Goal: Task Accomplishment & Management: Manage account settings

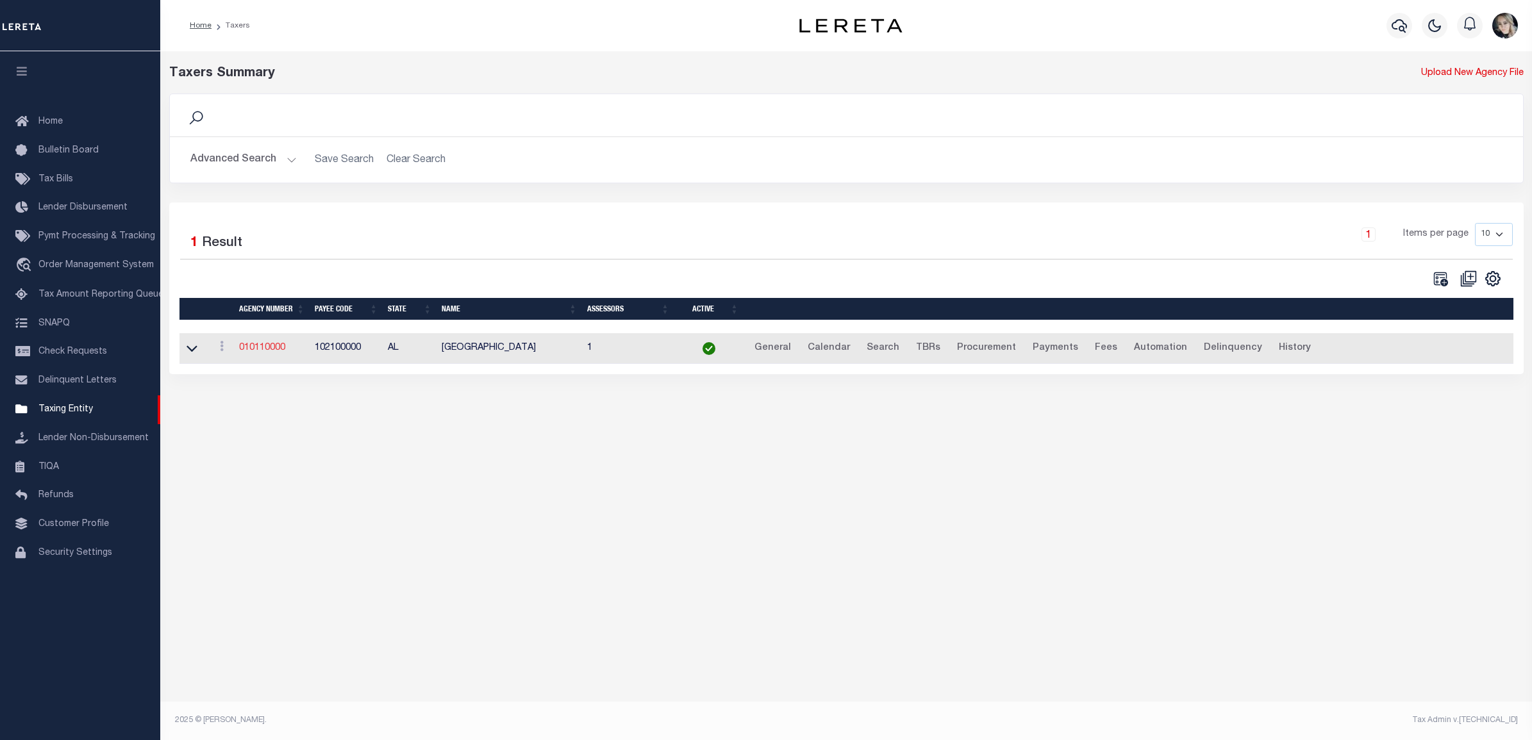
click at [273, 349] on link "010110000" at bounding box center [262, 348] width 46 height 9
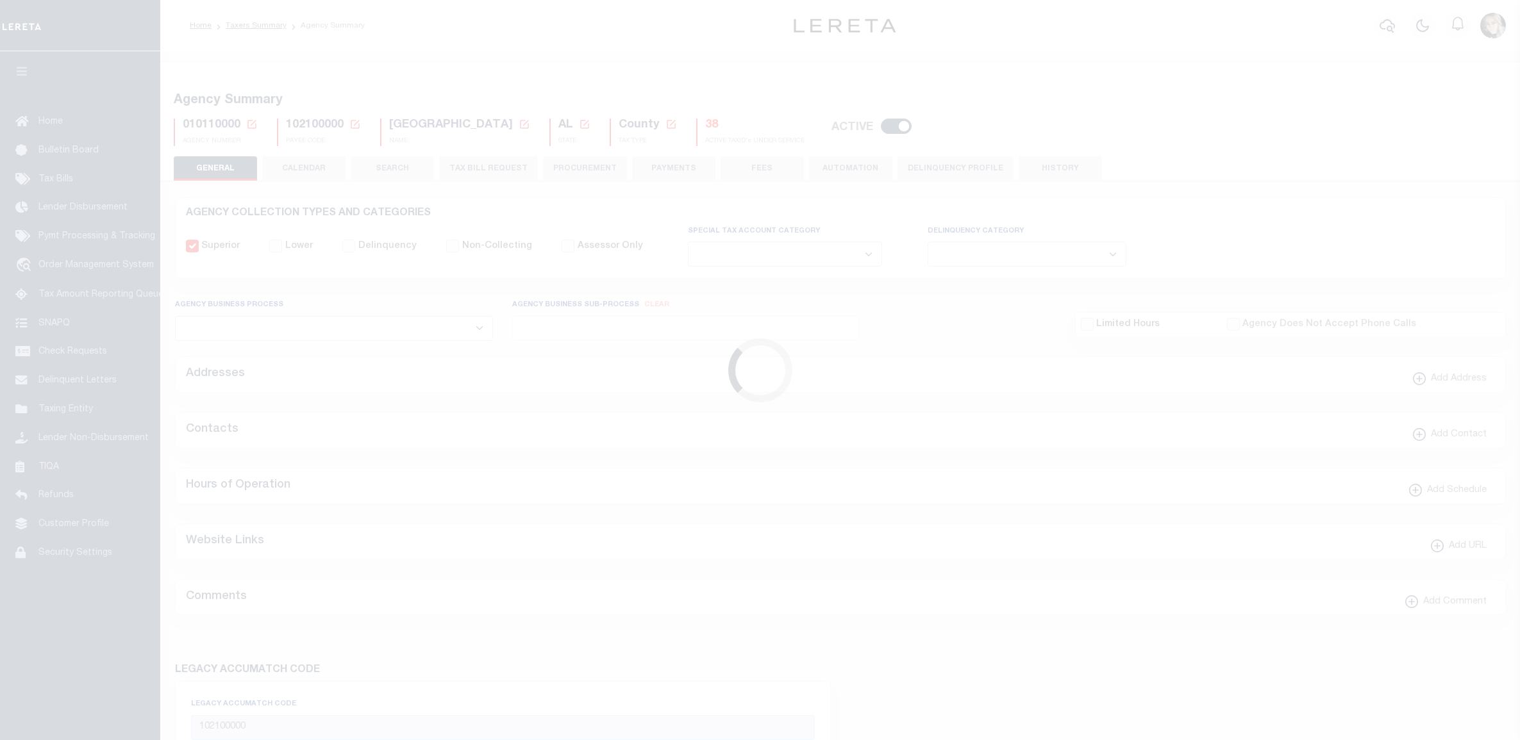
select select
click at [253, 122] on icon at bounding box center [251, 124] width 9 height 9
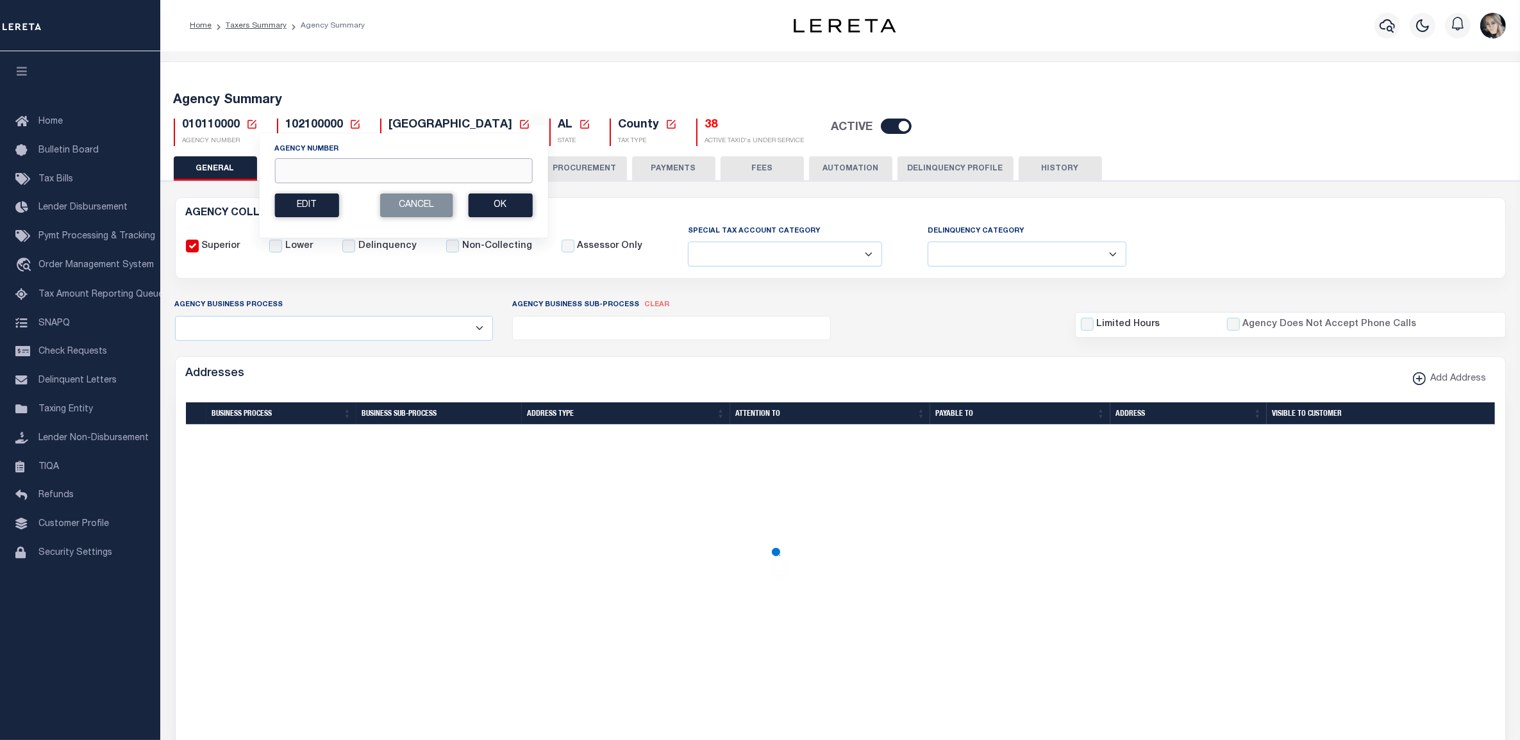
click at [321, 173] on input "Agency Number" at bounding box center [403, 170] width 258 height 25
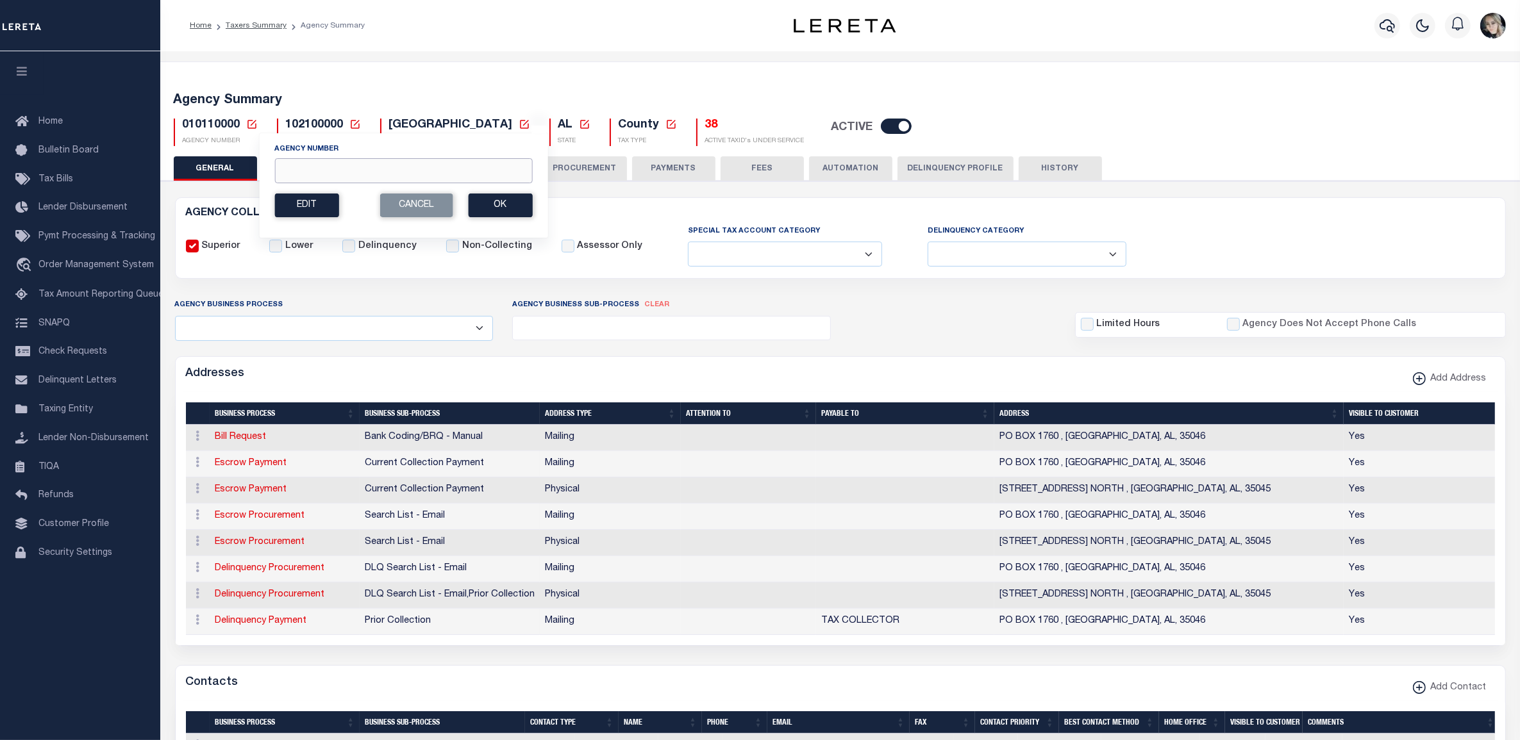
paste input "450030000"
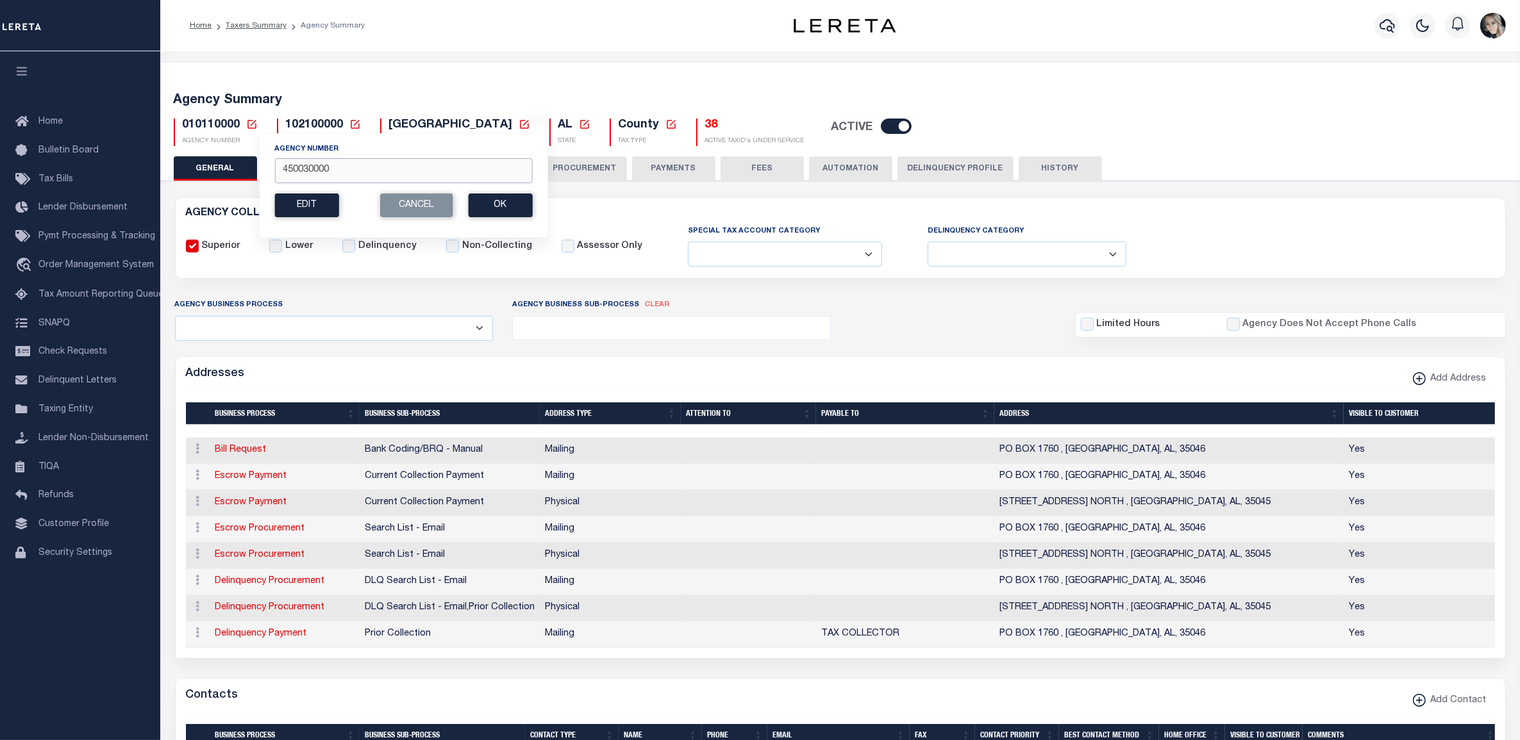
click at [319, 173] on input "450030000" at bounding box center [403, 170] width 258 height 25
type input "450030000"
click at [492, 204] on button "Ok" at bounding box center [500, 206] width 64 height 24
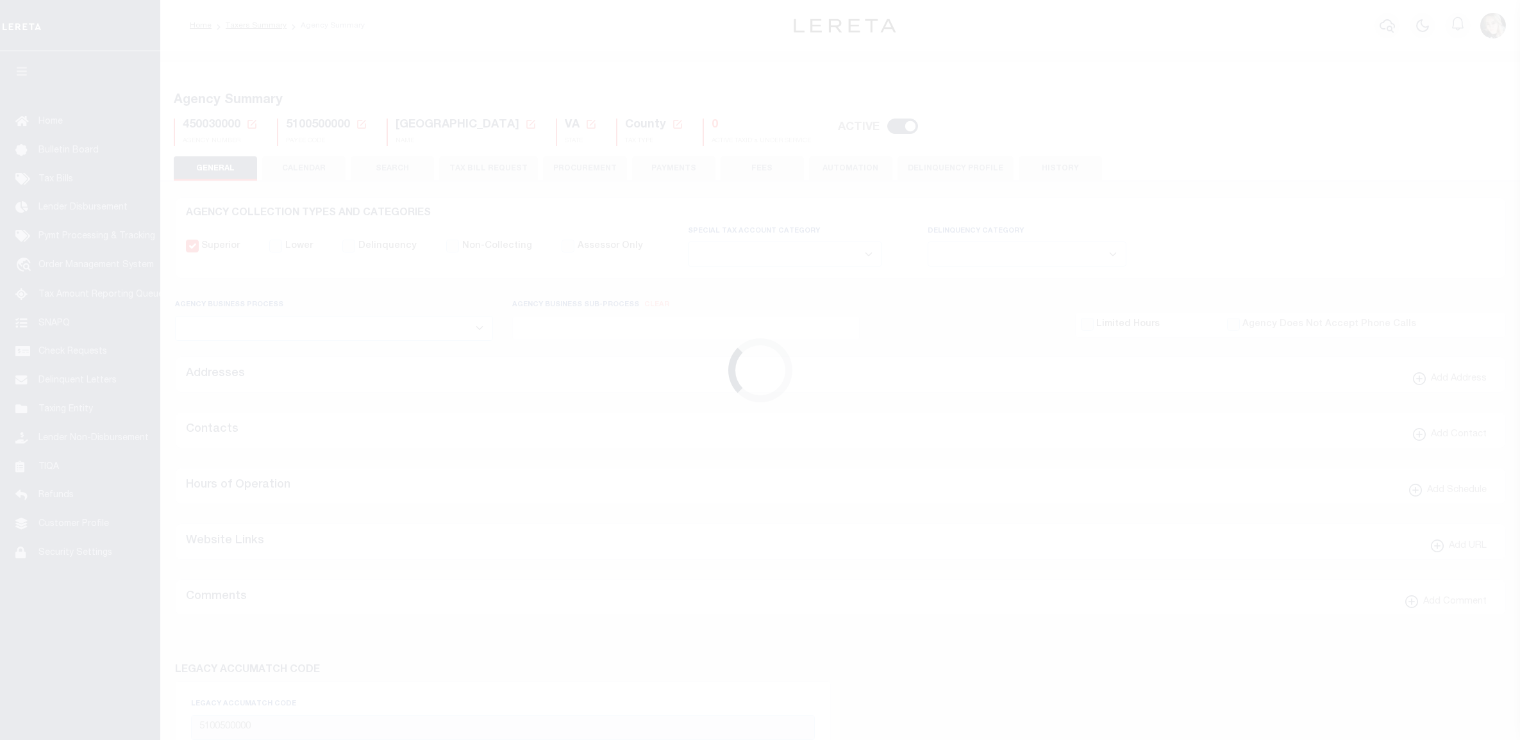
select select
